Goal: Find specific page/section: Find specific page/section

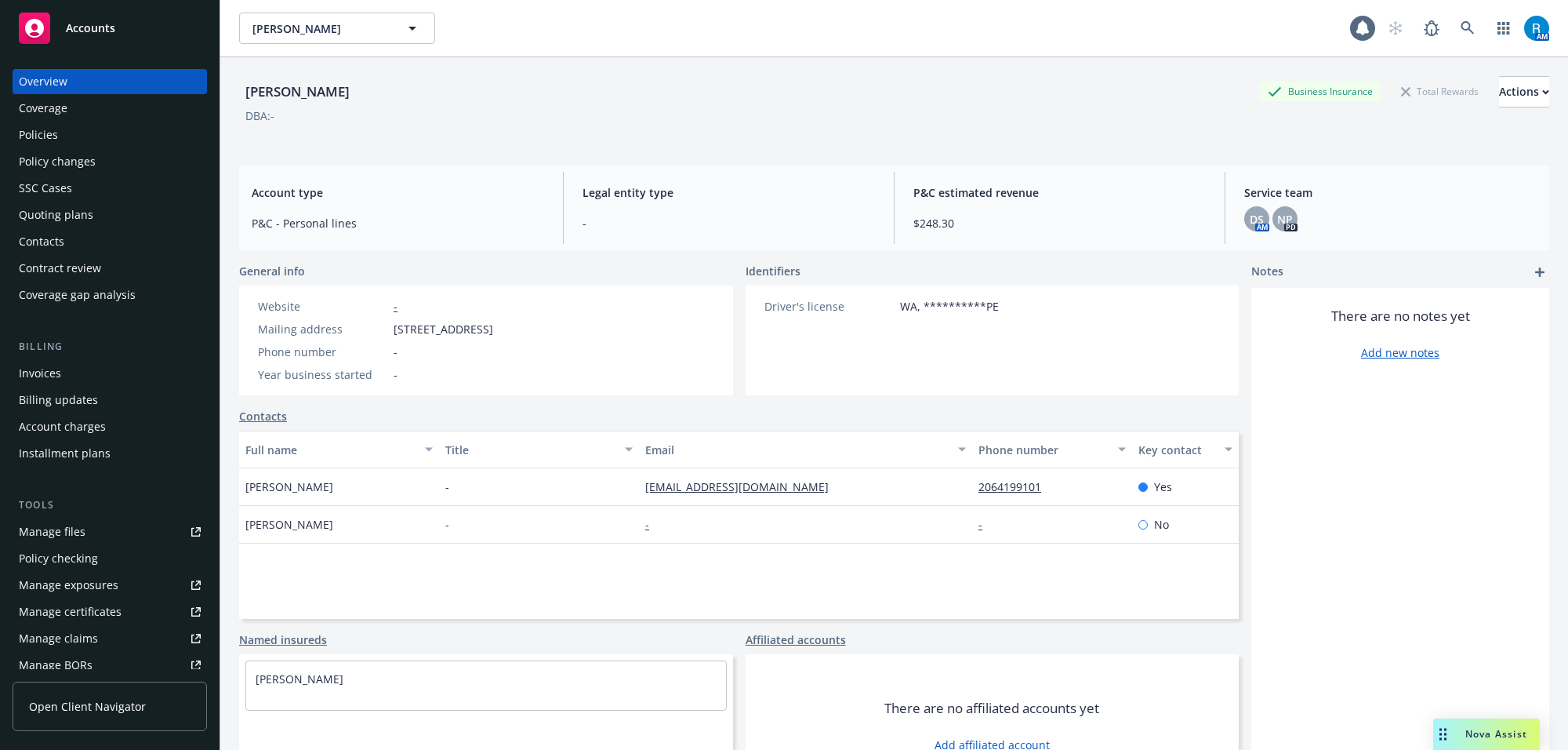
click at [81, 134] on div "Policies" at bounding box center [109, 135] width 182 height 25
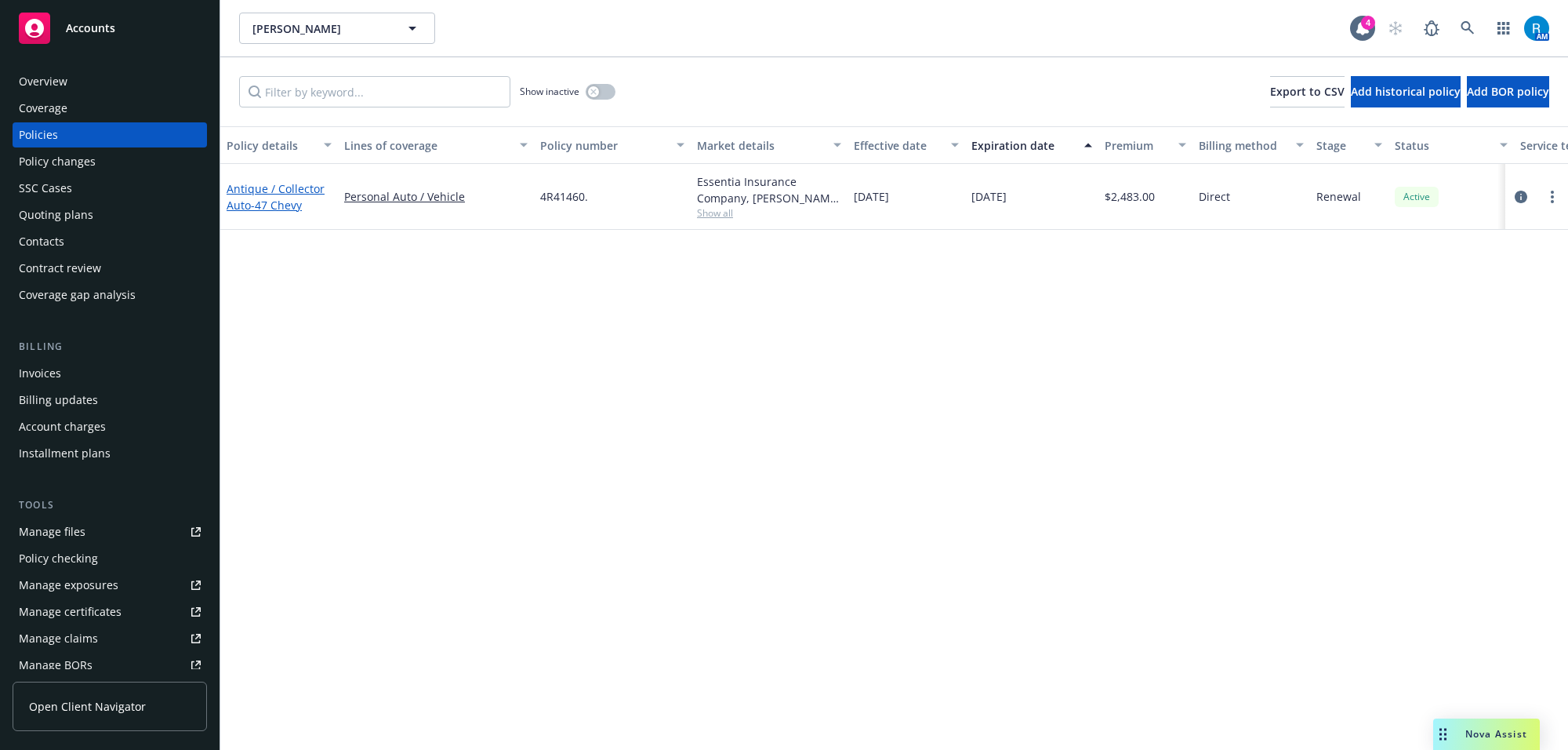
click at [257, 186] on link "Antique / Collector Auto - 47 Chevy" at bounding box center [276, 197] width 98 height 32
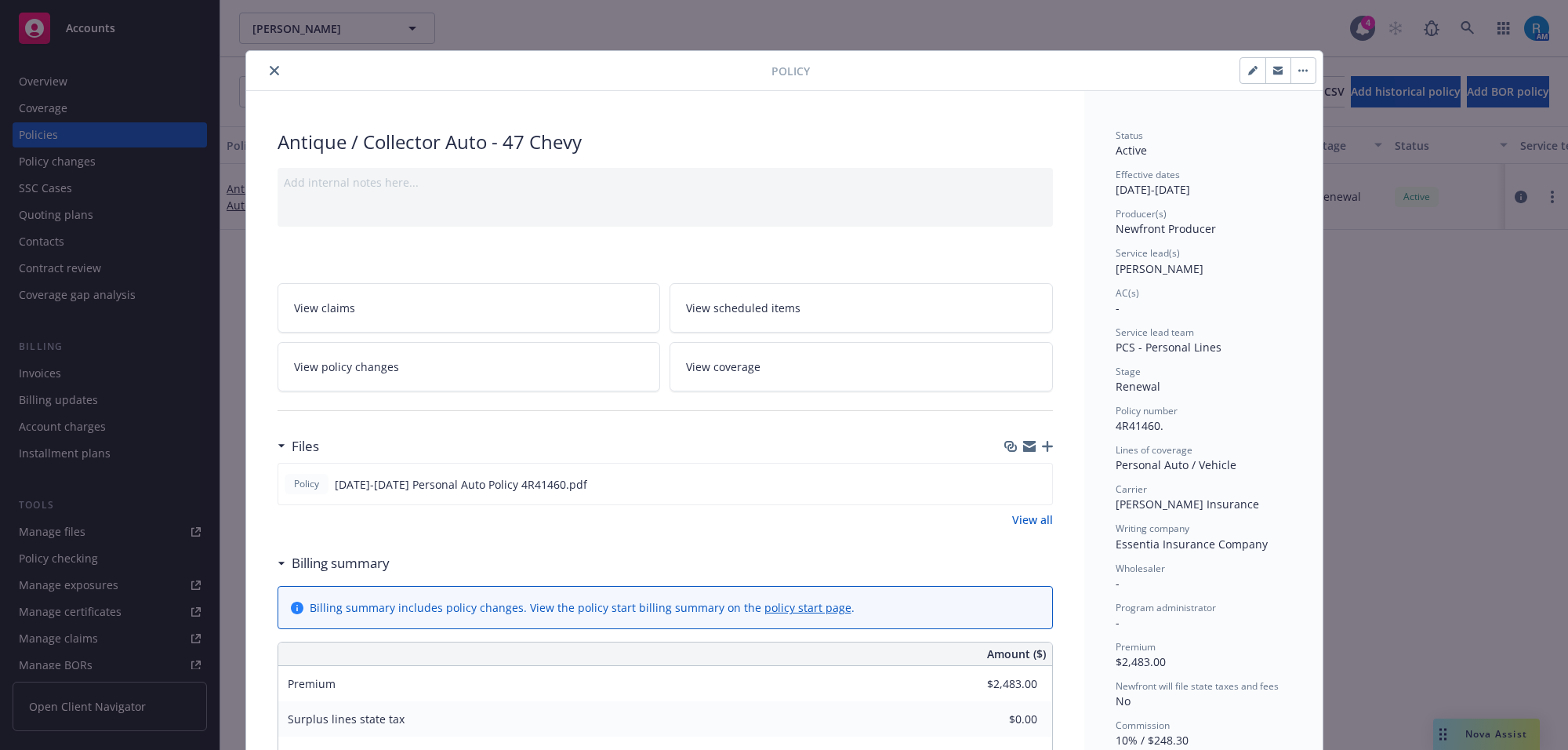
click at [270, 69] on icon "close" at bounding box center [275, 71] width 9 height 9
